Goal: Task Accomplishment & Management: Manage account settings

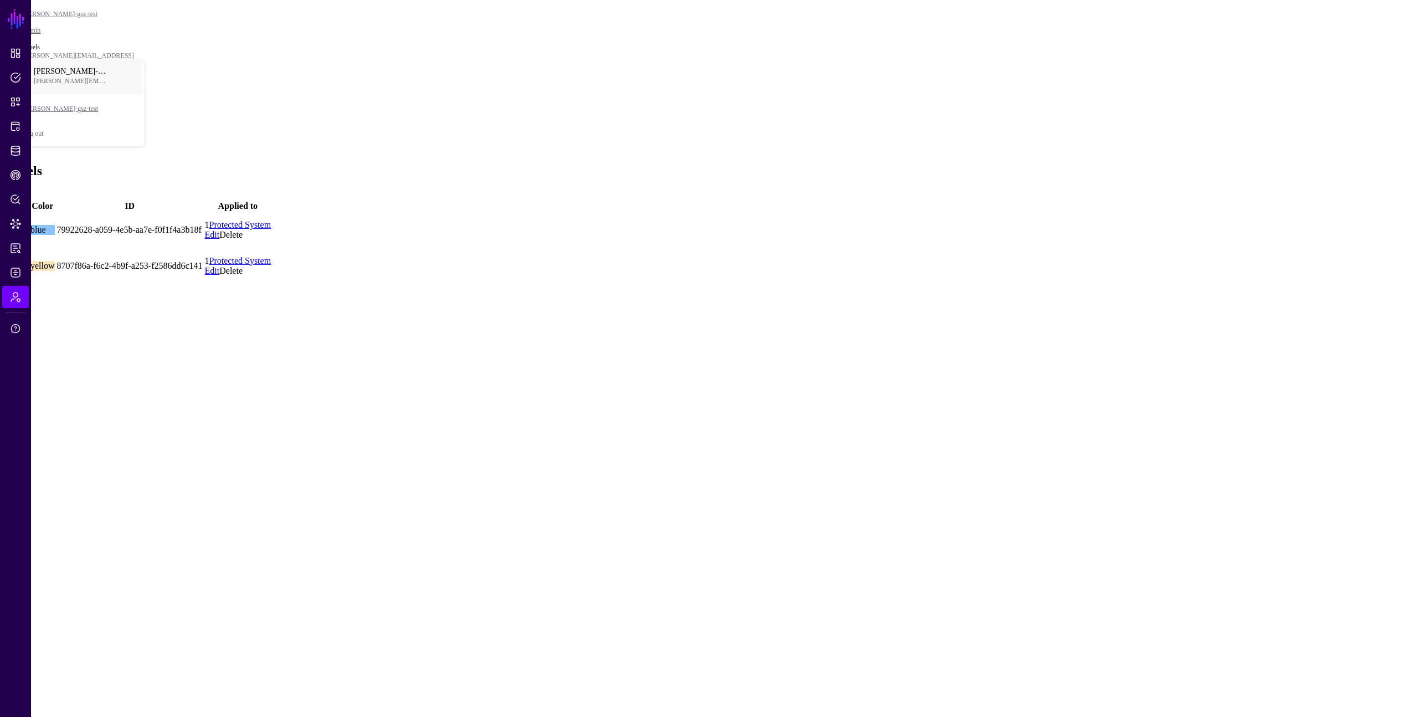
click at [57, 271] on link at bounding box center [57, 271] width 0 height 0
click at [580, 284] on main "SGNL Dashboard Policies Snippets Protected Systems Identity Data Fabric CAEP Hu…" at bounding box center [708, 144] width 1409 height 280
click at [658, 284] on main "SGNL Dashboard Policies Snippets Protected Systems Identity Data Fabric CAEP Hu…" at bounding box center [708, 144] width 1409 height 280
click at [57, 271] on link at bounding box center [57, 271] width 0 height 0
click at [612, 272] on main "SGNL Dashboard Policies Snippets Protected Systems Identity Data Fabric CAEP Hu…" at bounding box center [708, 144] width 1409 height 280
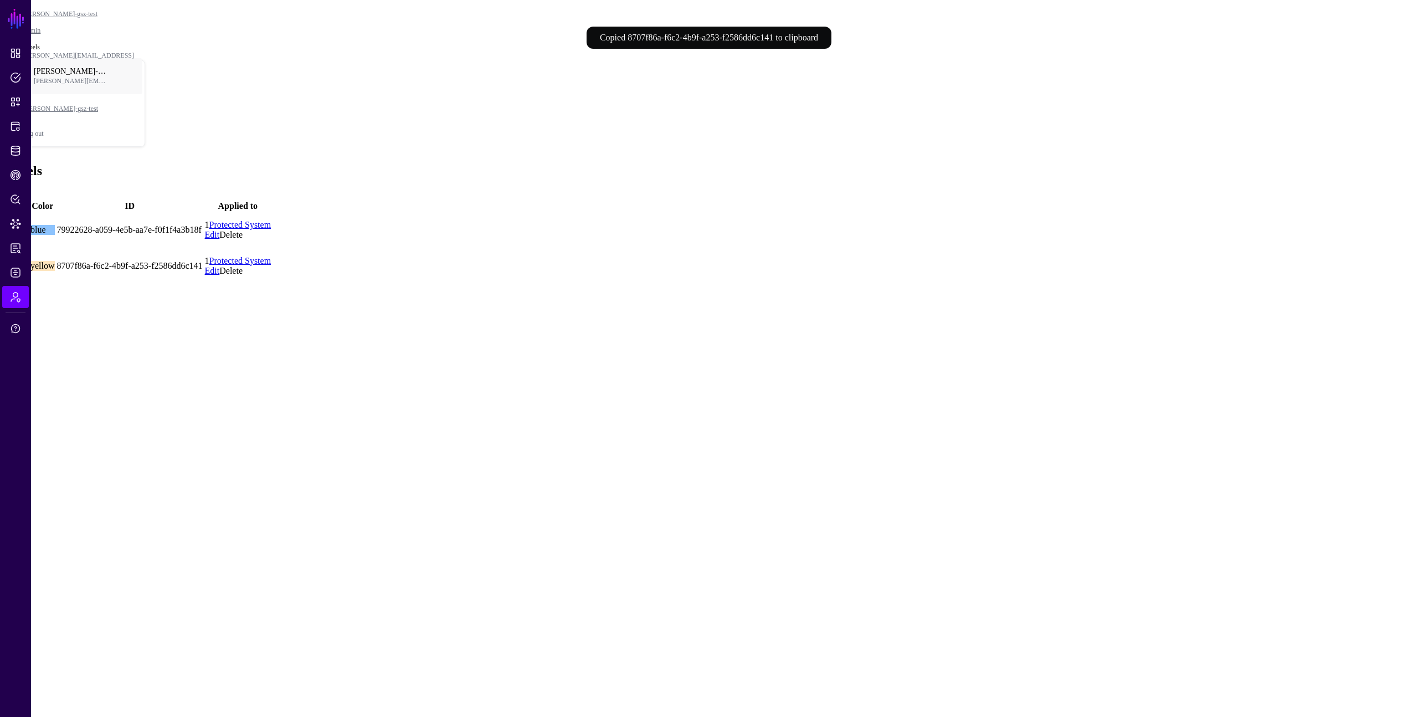
click at [614, 271] on main "SGNL Dashboard Policies Snippets Protected Systems Identity Data Fabric CAEP Hu…" at bounding box center [708, 144] width 1409 height 280
click at [1072, 163] on div "Labels Add" at bounding box center [708, 181] width 1409 height 36
click at [791, 275] on main "SGNL Dashboard Policies Snippets Protected Systems Identity Data Fabric CAEP Hu…" at bounding box center [708, 144] width 1409 height 280
click at [567, 284] on main "SGNL Dashboard Policies Snippets Protected Systems Identity Data Fabric CAEP Hu…" at bounding box center [708, 144] width 1409 height 280
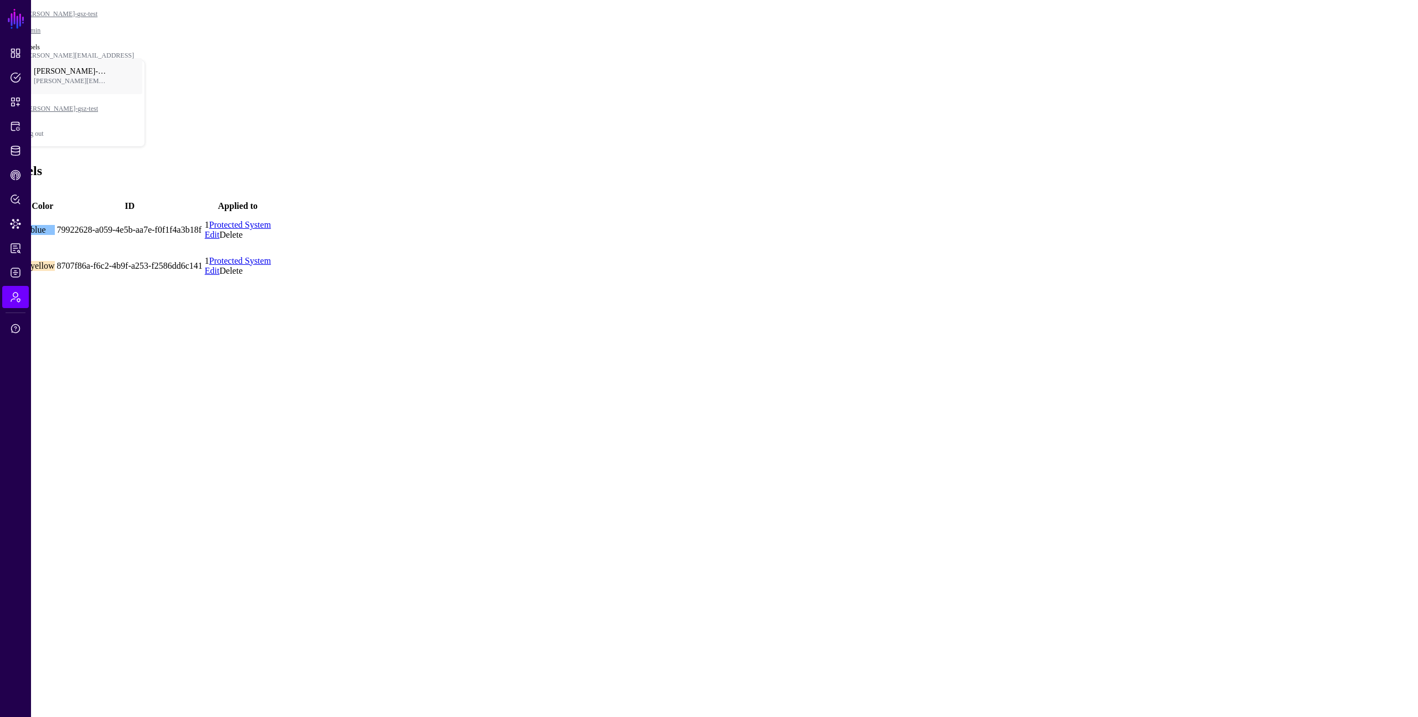
click at [847, 284] on main "SGNL Dashboard Policies Snippets Protected Systems Identity Data Fabric CAEP Hu…" at bounding box center [708, 144] width 1409 height 280
click at [864, 284] on main "SGNL Dashboard Policies Snippets Protected Systems Identity Data Fabric CAEP Hu…" at bounding box center [708, 144] width 1409 height 280
drag, startPoint x: 857, startPoint y: 287, endPoint x: 840, endPoint y: 255, distance: 36.7
click at [857, 284] on main "SGNL Dashboard Policies Snippets Protected Systems Identity Data Fabric CAEP Hu…" at bounding box center [708, 144] width 1409 height 280
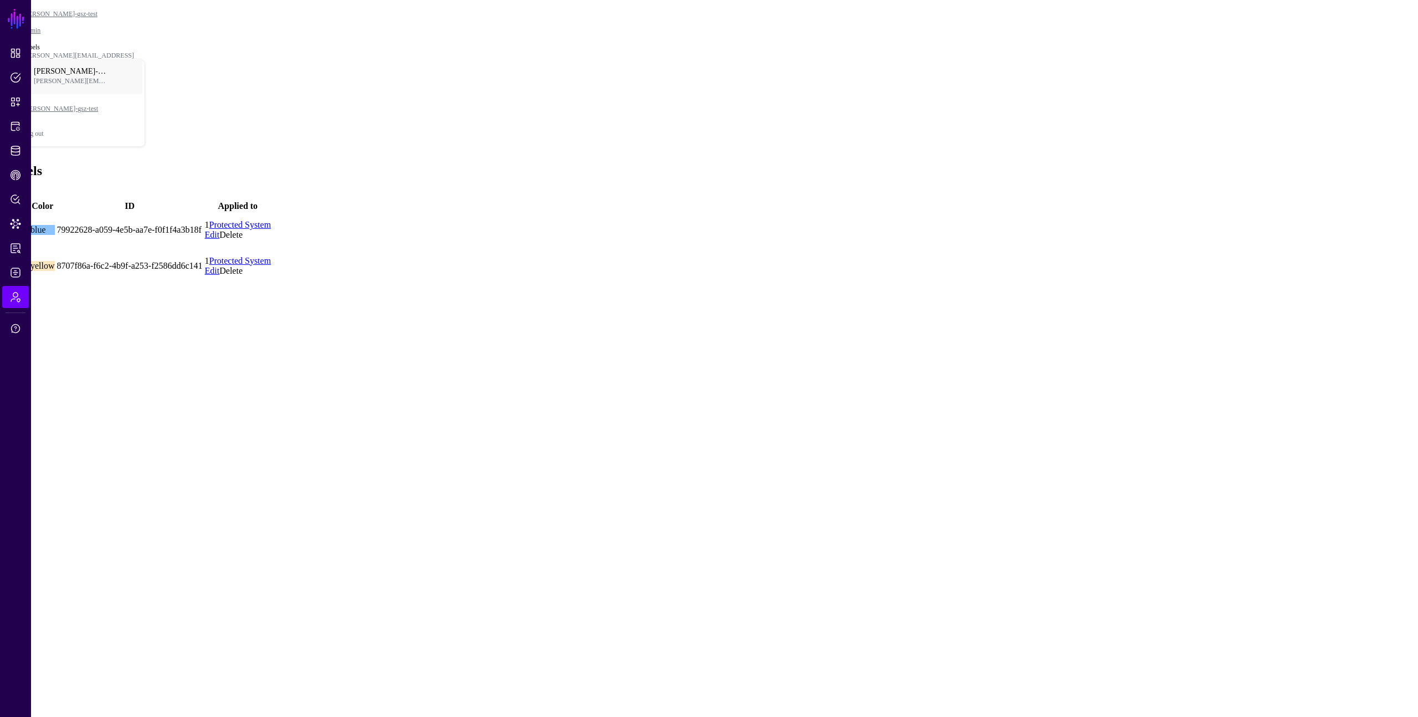
click at [499, 269] on main "SGNL Dashboard Policies Snippets Protected Systems Identity Data Fabric CAEP Hu…" at bounding box center [708, 144] width 1409 height 280
click at [588, 284] on main "SGNL Dashboard Policies Snippets Protected Systems Identity Data Fabric CAEP Hu…" at bounding box center [708, 144] width 1409 height 280
drag, startPoint x: 1222, startPoint y: 486, endPoint x: 1226, endPoint y: 502, distance: 16.1
click at [1222, 284] on main "SGNL Dashboard Policies Snippets Protected Systems Identity Data Fabric CAEP Hu…" at bounding box center [708, 144] width 1409 height 280
drag, startPoint x: 1219, startPoint y: 529, endPoint x: 1204, endPoint y: 514, distance: 20.8
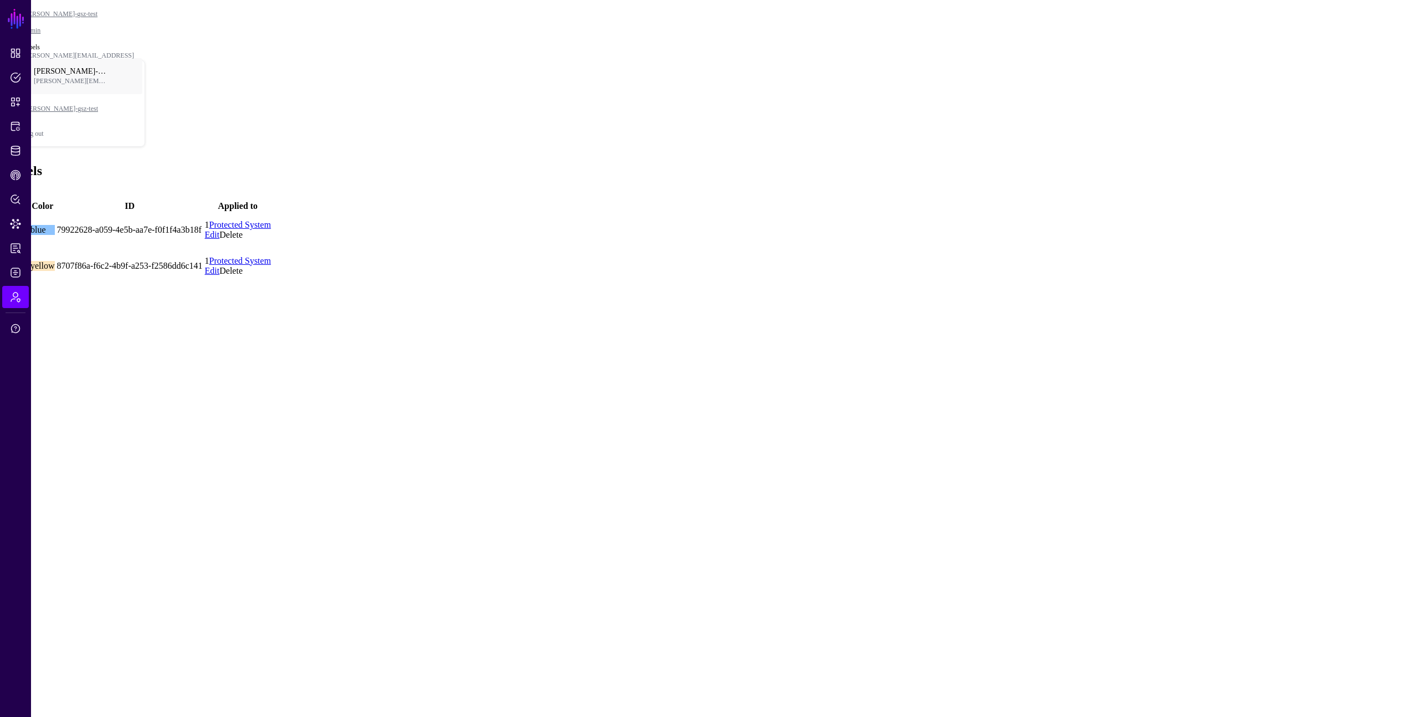
click at [1219, 284] on main "SGNL Dashboard Policies Snippets Protected Systems Identity Data Fabric CAEP Hu…" at bounding box center [708, 144] width 1409 height 280
click at [1186, 284] on main "SGNL Dashboard Policies Snippets Protected Systems Identity Data Fabric CAEP Hu…" at bounding box center [708, 144] width 1409 height 280
click at [1174, 284] on main "SGNL Dashboard Policies Snippets Protected Systems Identity Data Fabric CAEP Hu…" at bounding box center [708, 144] width 1409 height 280
click at [850, 163] on div "Labels Add" at bounding box center [708, 181] width 1409 height 36
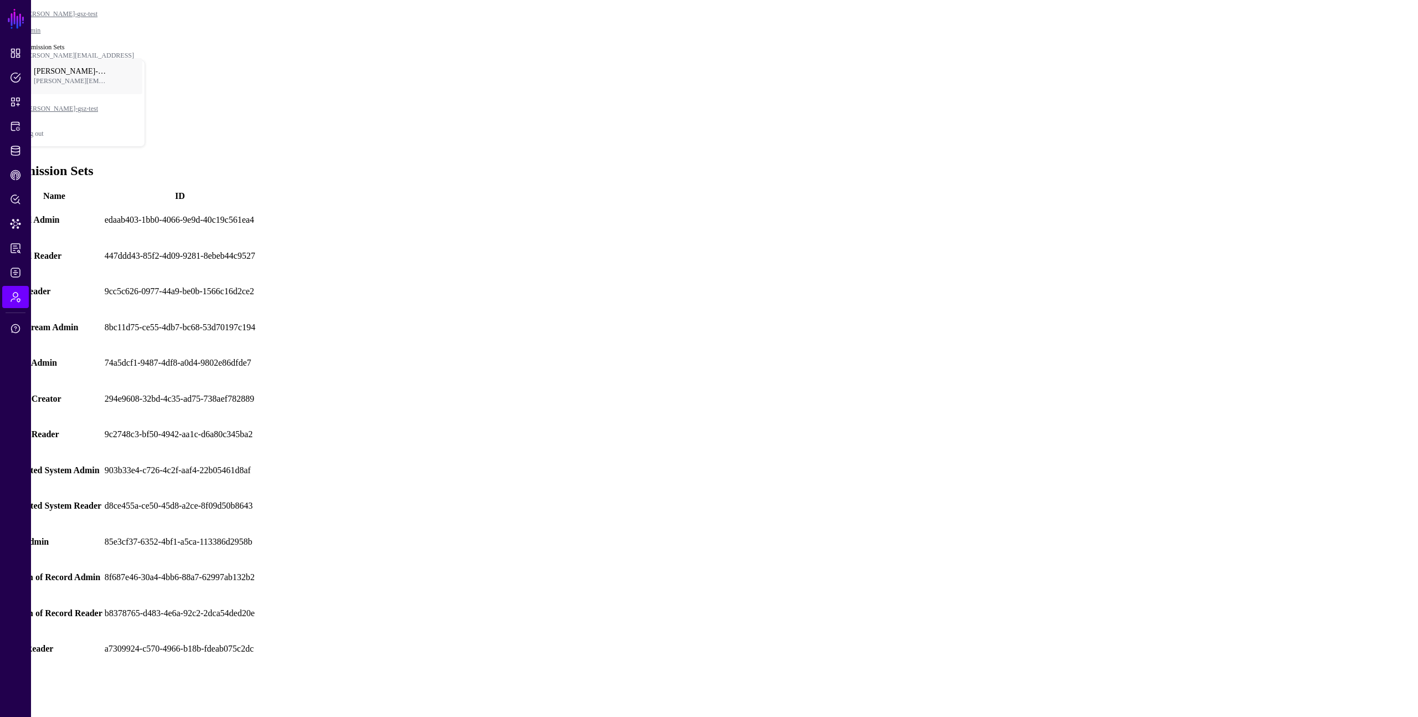
drag, startPoint x: 729, startPoint y: 123, endPoint x: 819, endPoint y: 1, distance: 152.1
click at [256, 203] on td "edaab403-1bb0-4066-9e9d-40c19c561ea4" at bounding box center [180, 220] width 152 height 35
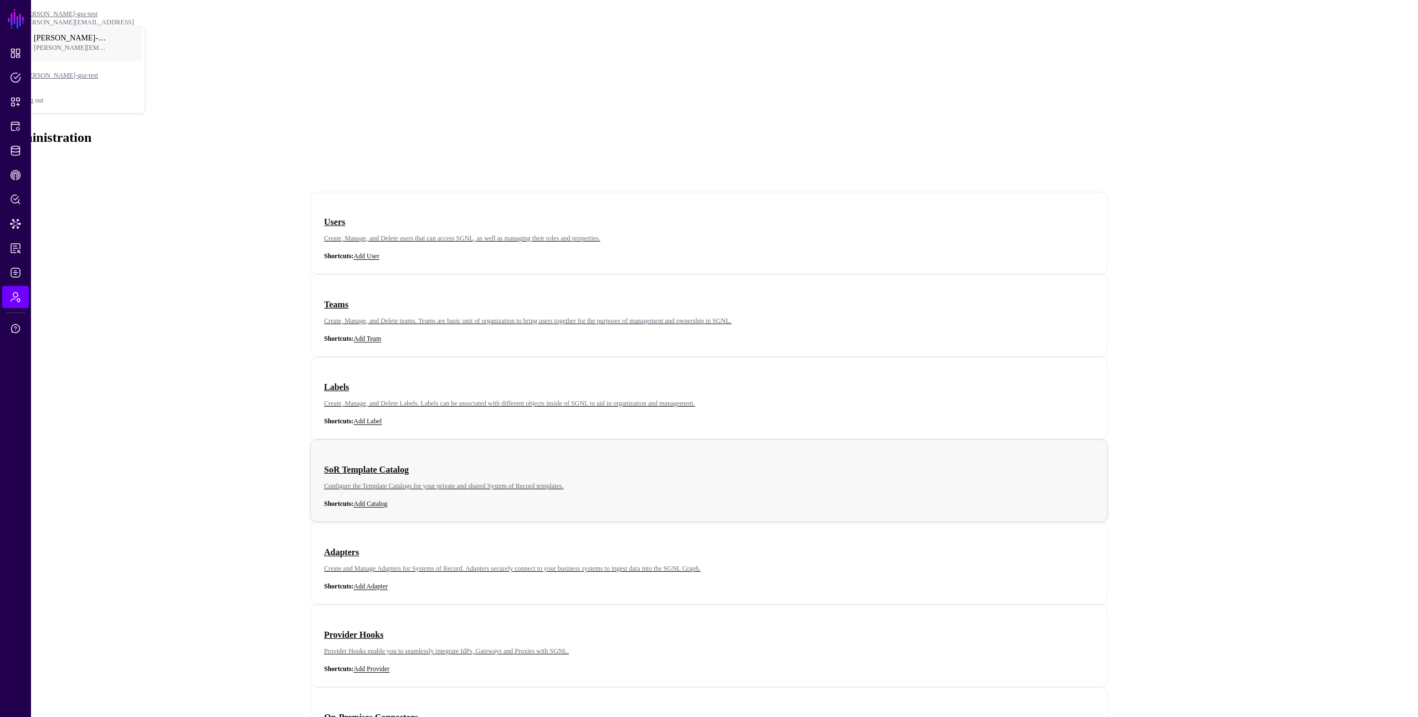
drag, startPoint x: 298, startPoint y: 266, endPoint x: 385, endPoint y: 282, distance: 88.5
click at [299, 266] on div "Users Create, Manage, and Delete users that can access SGNL, as well as managin…" at bounding box center [708, 642] width 1409 height 973
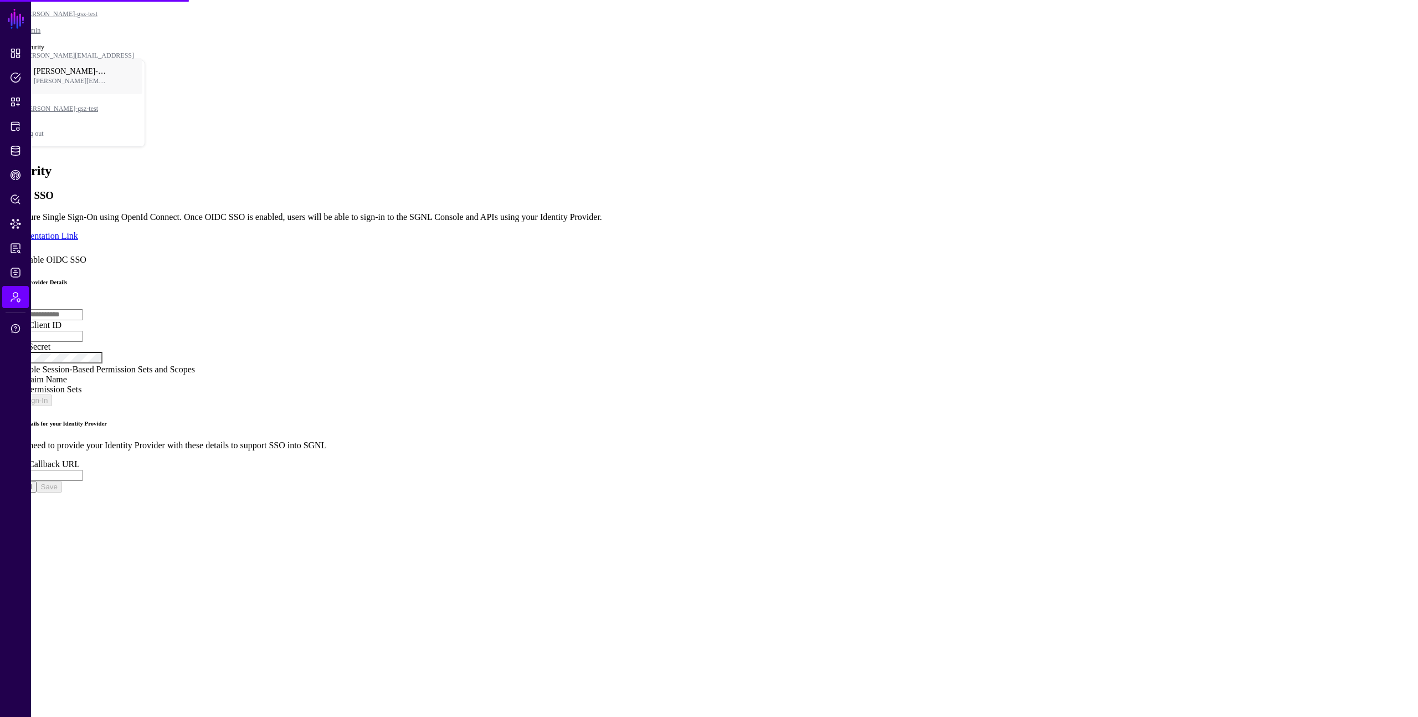
click at [575, 190] on div "OIDC SSO Configure Single Sign-On using OpenId Connect. Once OIDC SSO is enable…" at bounding box center [708, 335] width 1409 height 292
type input "**********"
click at [86, 255] on label "Enable OIDC SSO" at bounding box center [52, 259] width 67 height 9
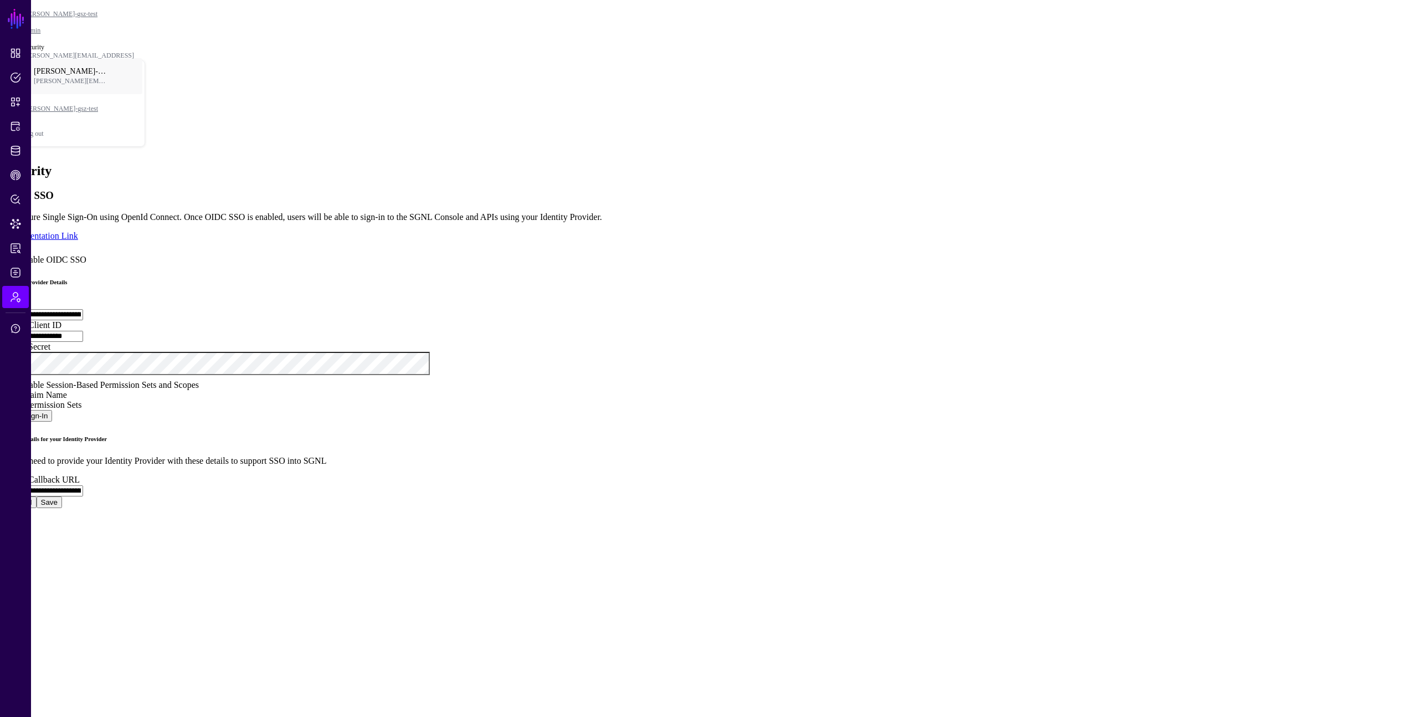
click at [1237, 337] on div "**********" at bounding box center [708, 348] width 1409 height 319
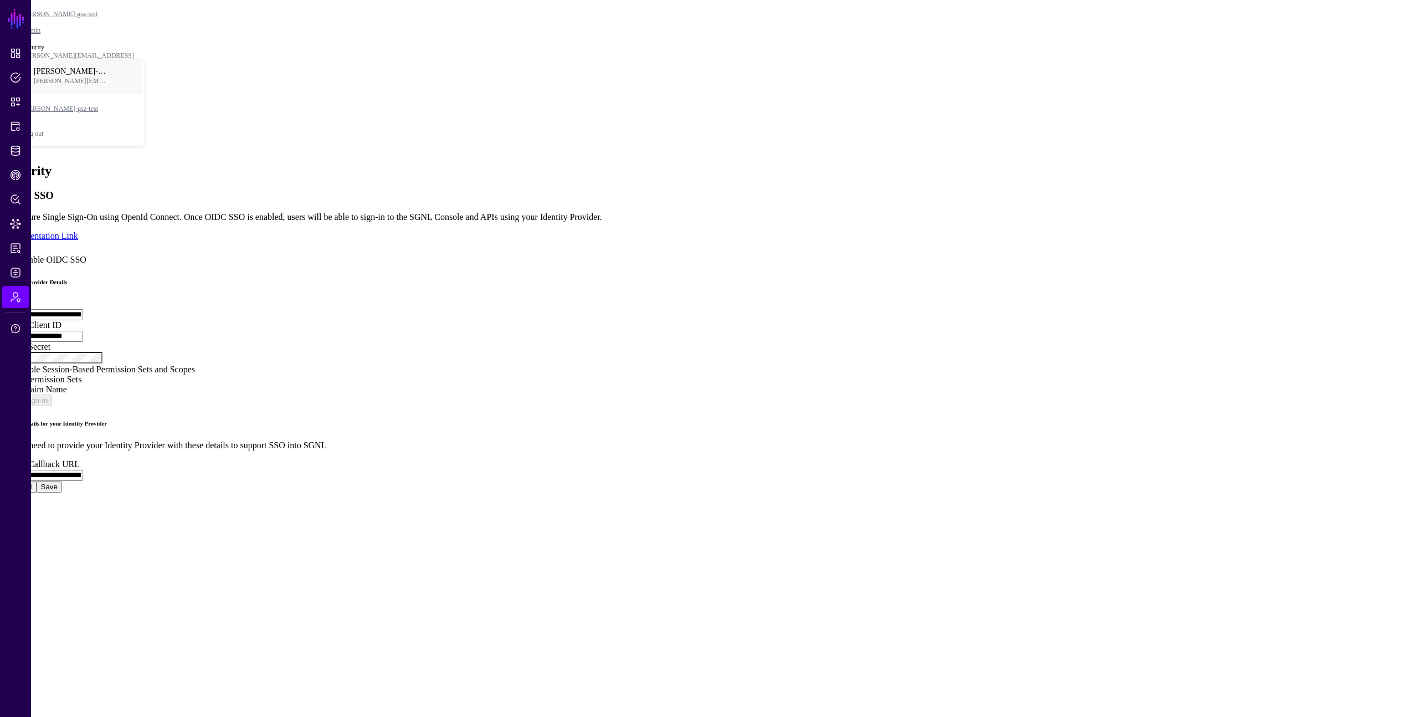
click at [86, 255] on span "Enable OIDC SSO" at bounding box center [52, 259] width 67 height 9
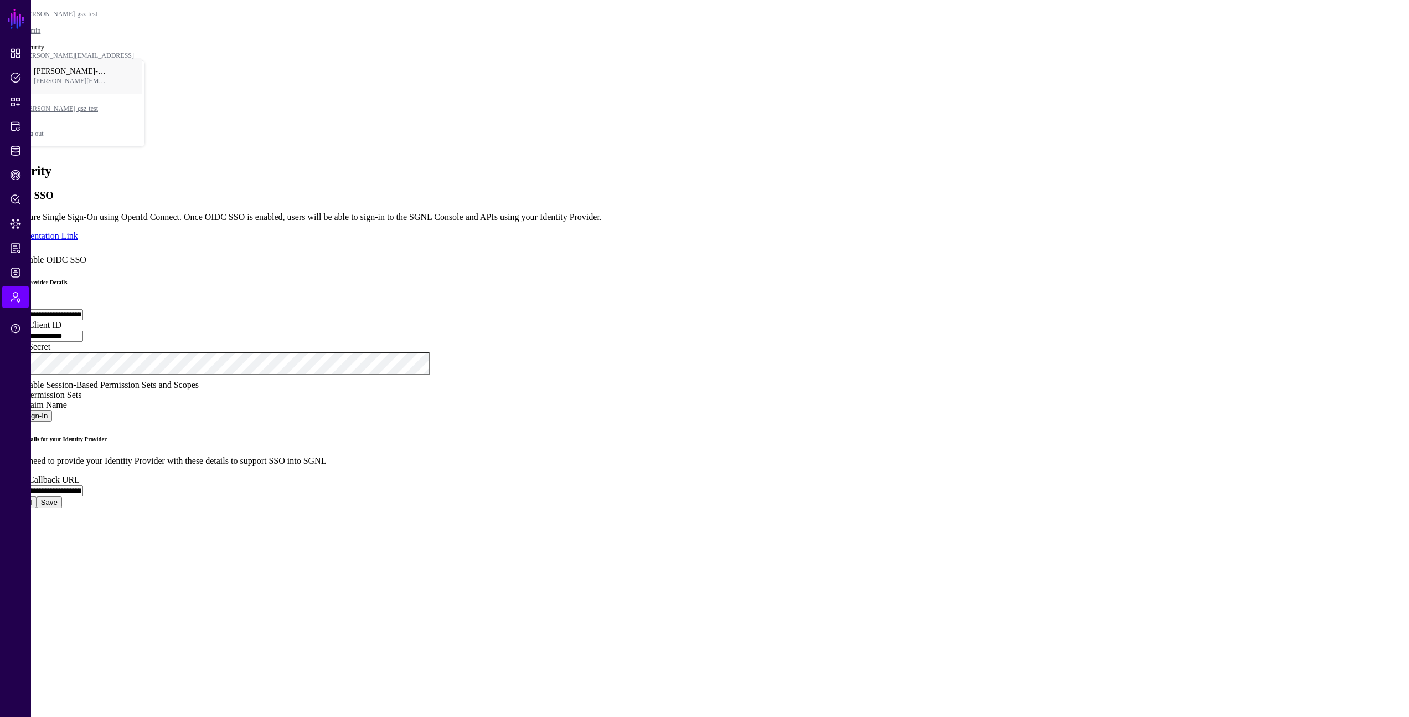
scroll to position [4, 0]
click at [199, 389] on span "Enable Session-Based Permission Sets and Scopes" at bounding box center [108, 384] width 179 height 9
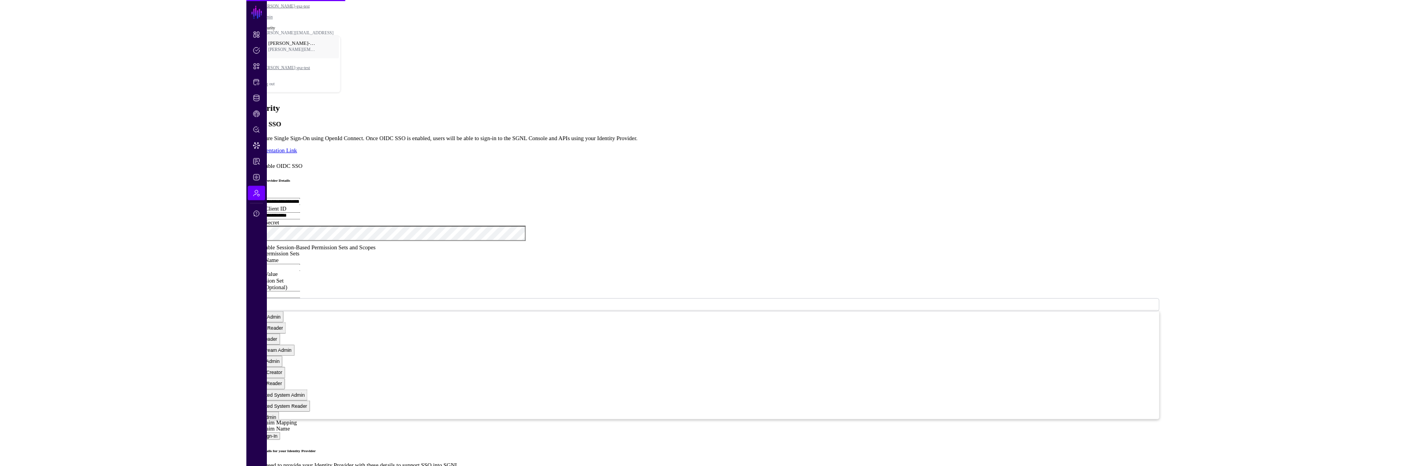
scroll to position [78, 0]
